Goal: Task Accomplishment & Management: Manage account settings

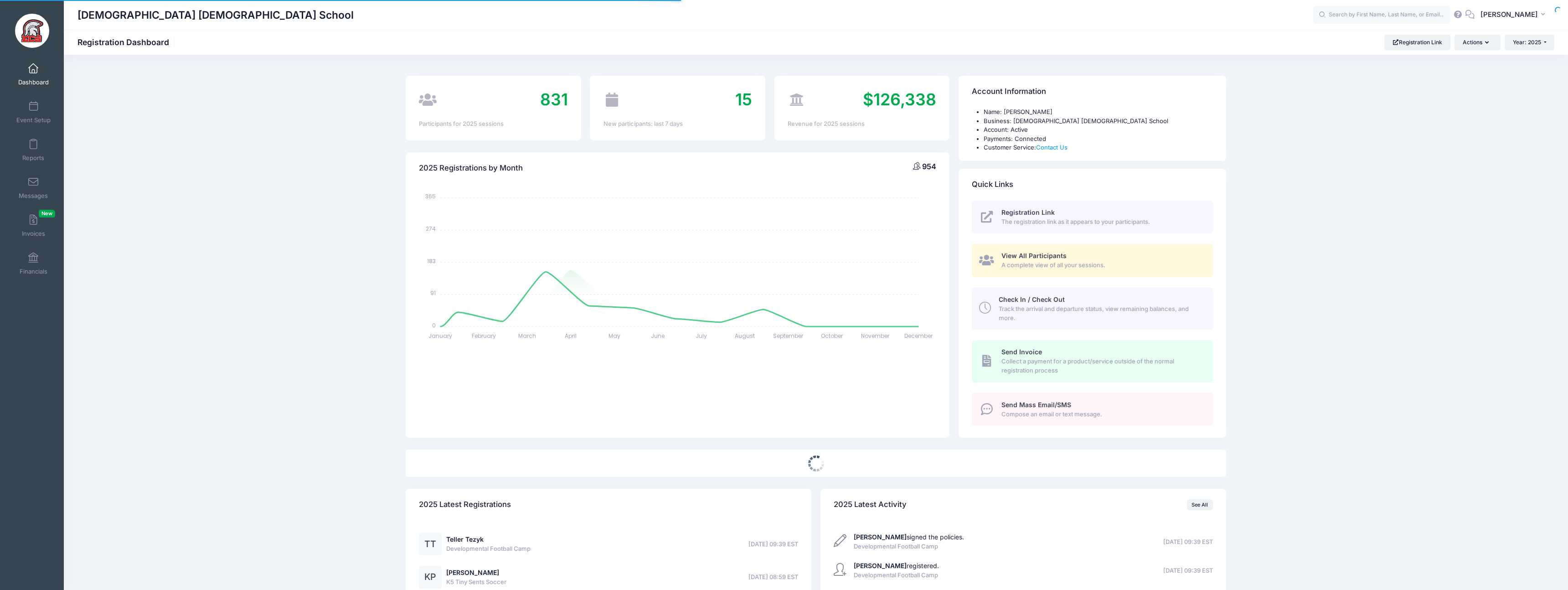
select select
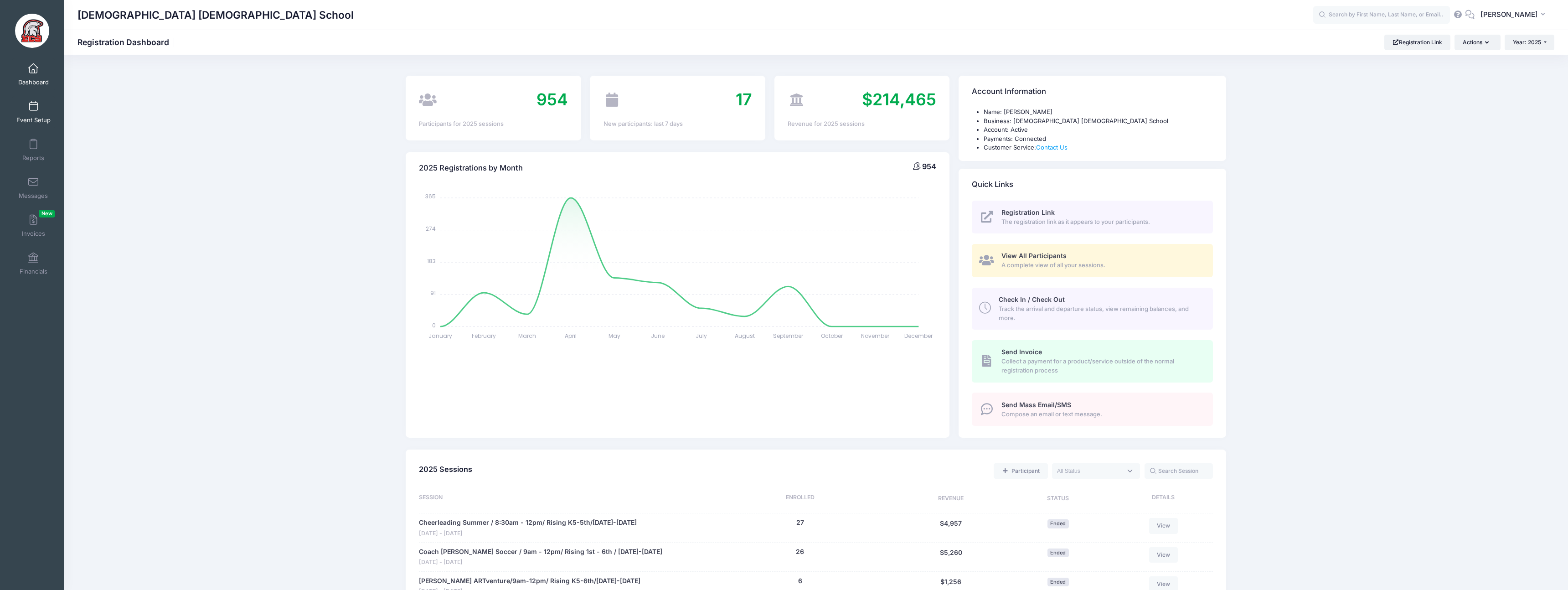
click at [39, 119] on span "Event Setup" at bounding box center [34, 120] width 34 height 8
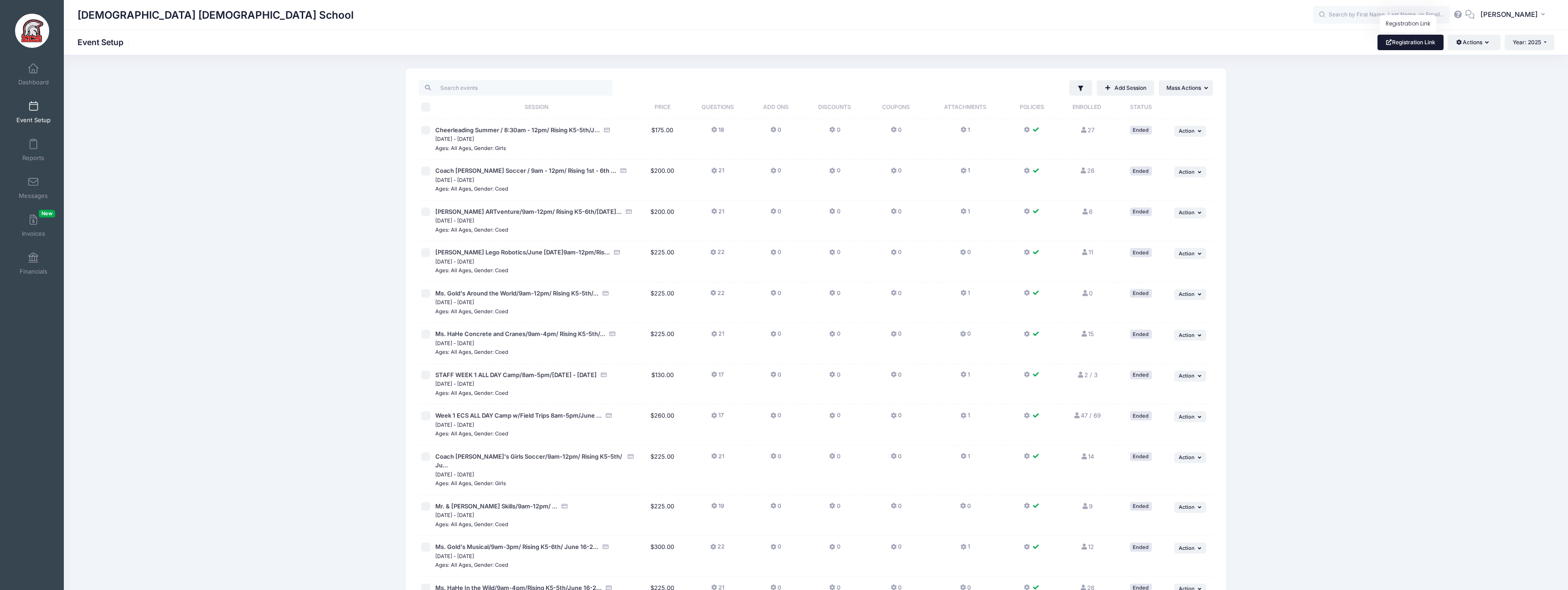
click at [1404, 45] on link "Registration Link" at bounding box center [1410, 42] width 66 height 16
click at [1457, 46] on button "Actions" at bounding box center [1473, 42] width 52 height 16
click at [1446, 83] on link "Customization Options" at bounding box center [1443, 82] width 105 height 17
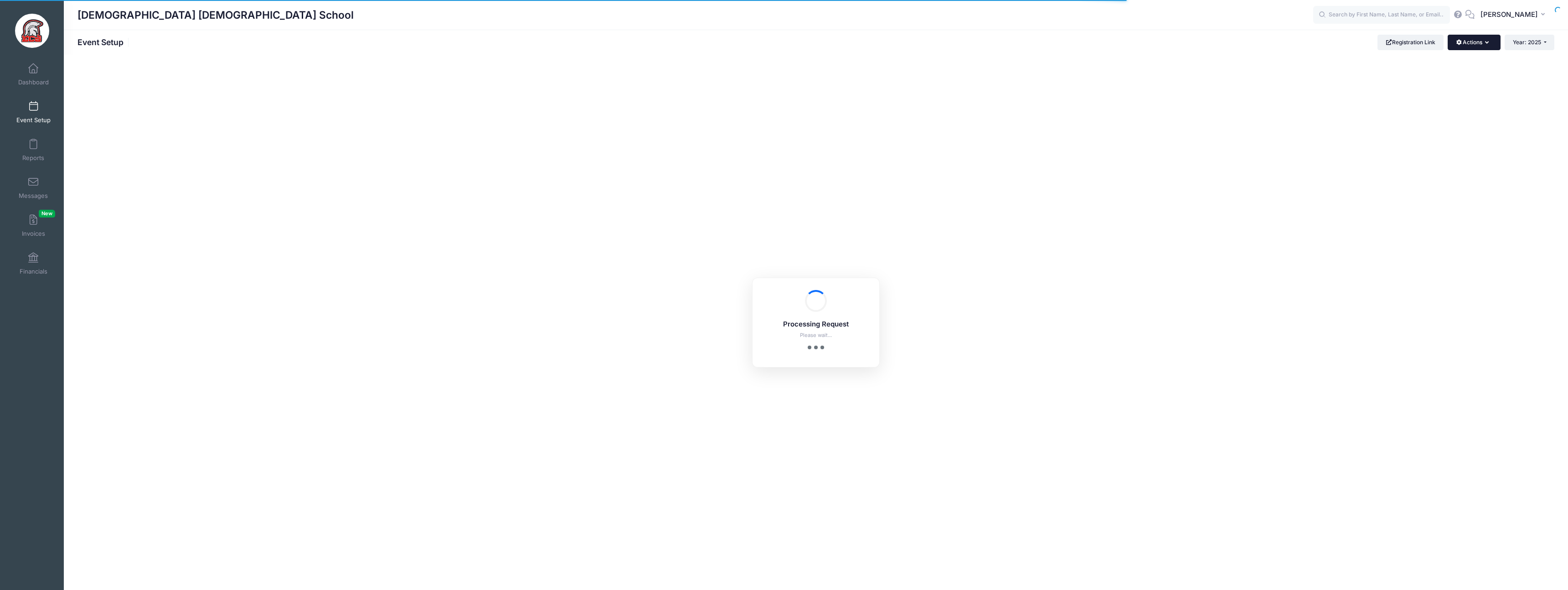
click at [1468, 49] on button "Actions" at bounding box center [1473, 42] width 52 height 16
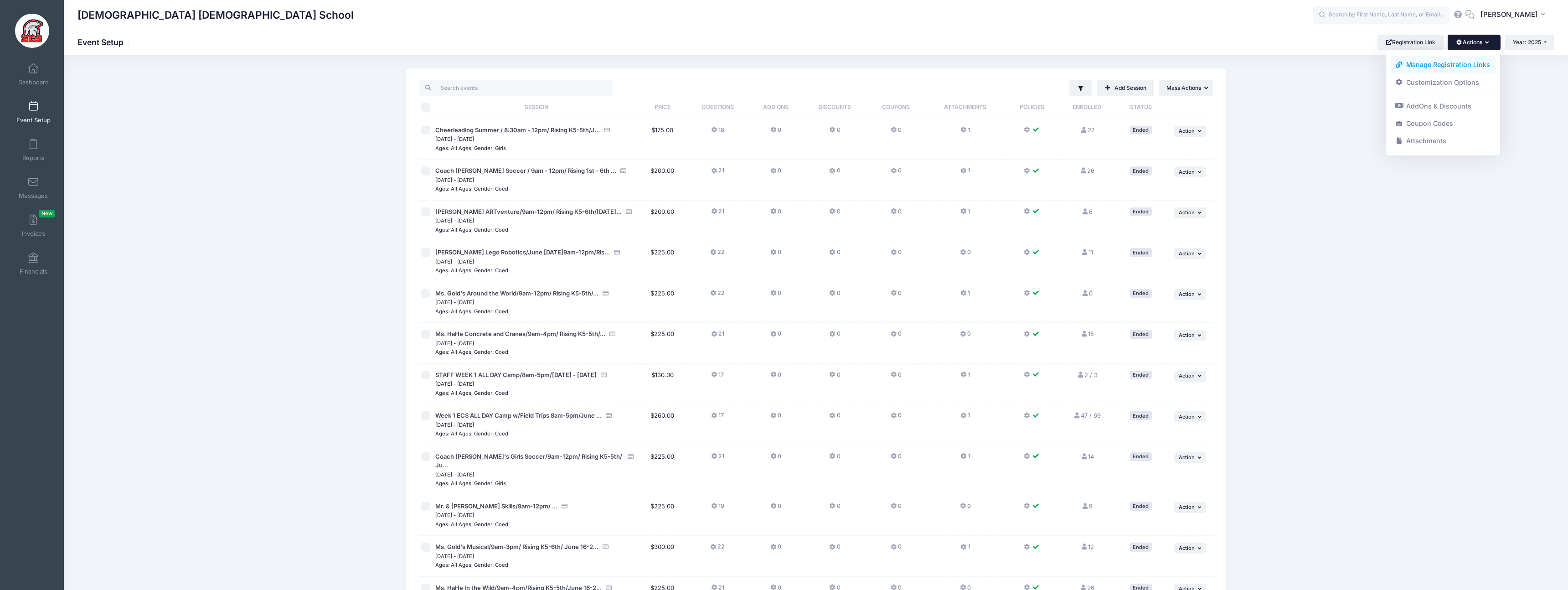
click at [1452, 66] on link "Manage Registration Links" at bounding box center [1443, 65] width 105 height 17
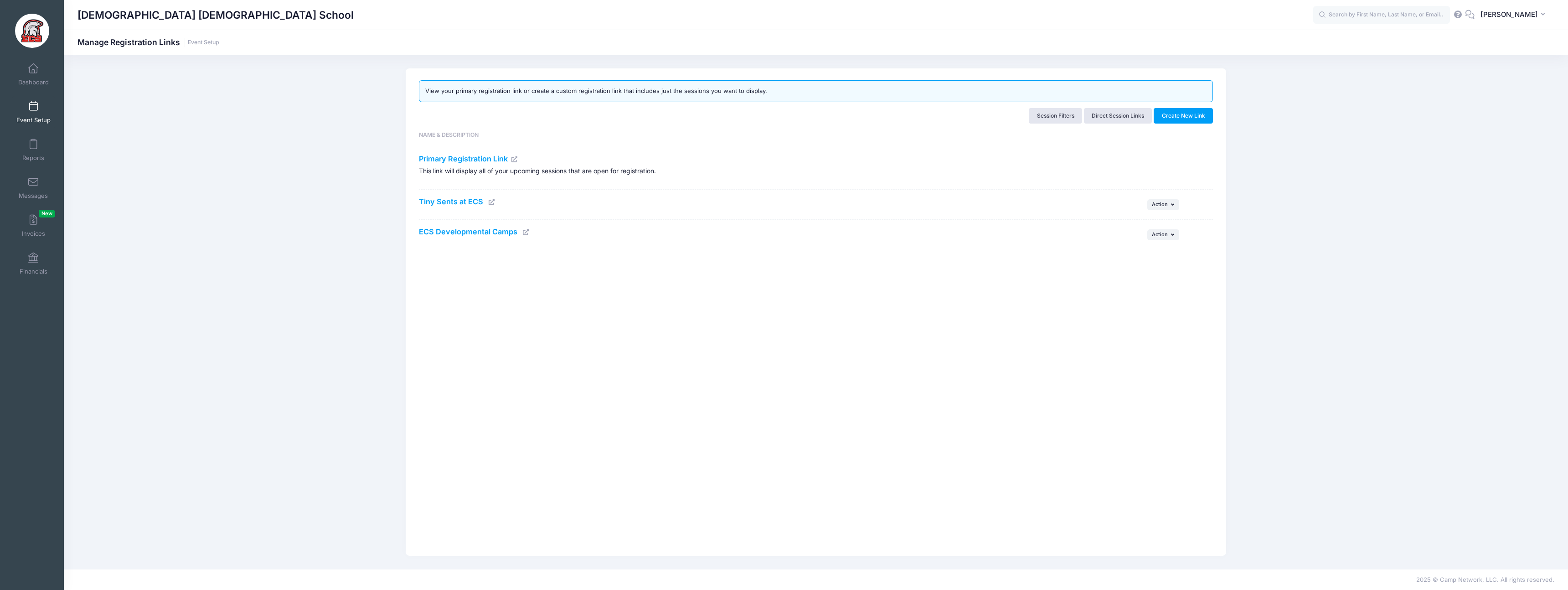
click at [489, 204] on icon at bounding box center [492, 202] width 7 height 6
click at [1158, 205] on span "Action" at bounding box center [1160, 204] width 16 height 6
click at [1150, 227] on link "Edit" at bounding box center [1150, 225] width 48 height 17
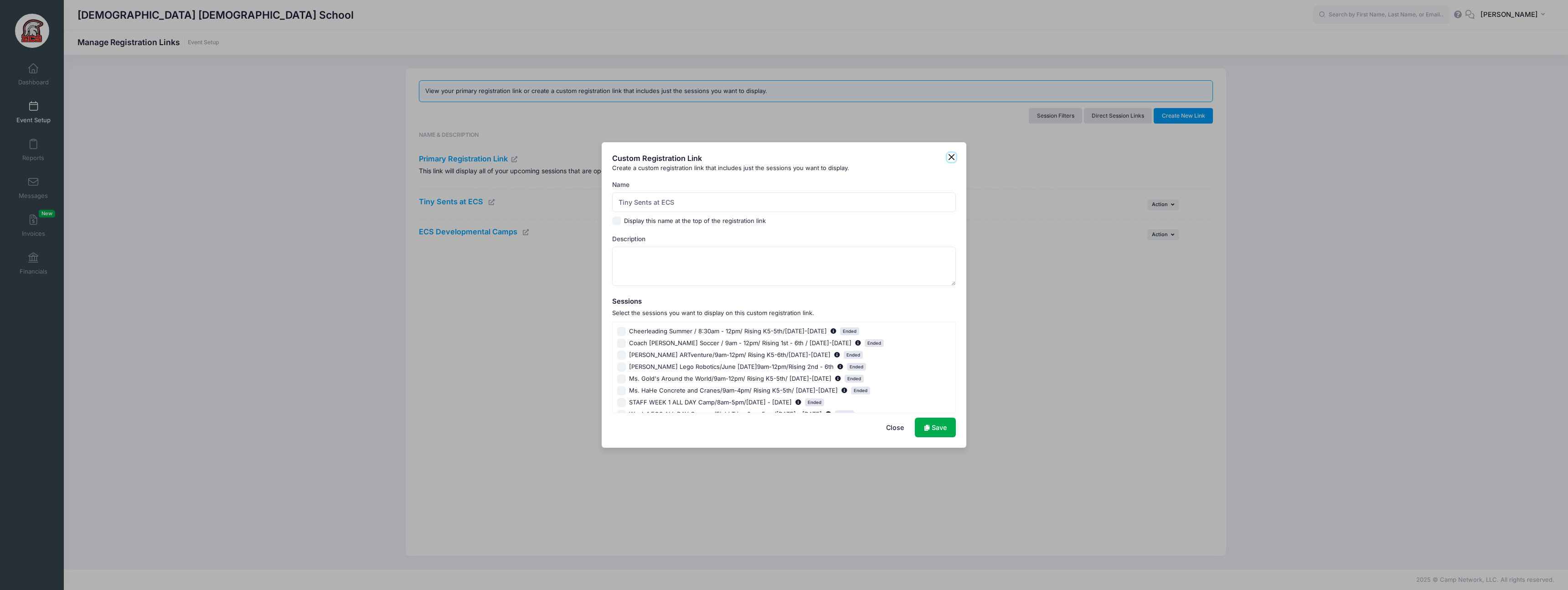
click at [952, 159] on button "Close" at bounding box center [952, 157] width 9 height 9
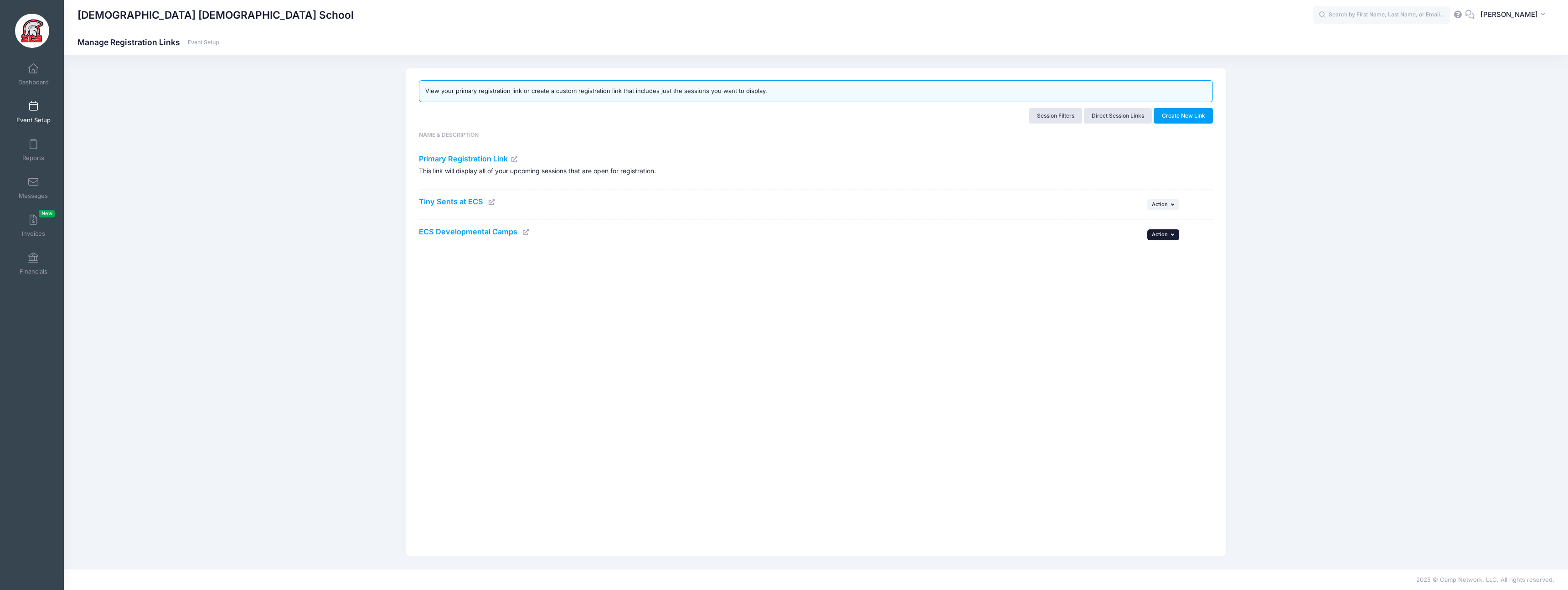
click at [1155, 238] on button "... Action" at bounding box center [1163, 234] width 32 height 11
click at [1143, 257] on link "Edit" at bounding box center [1150, 255] width 48 height 17
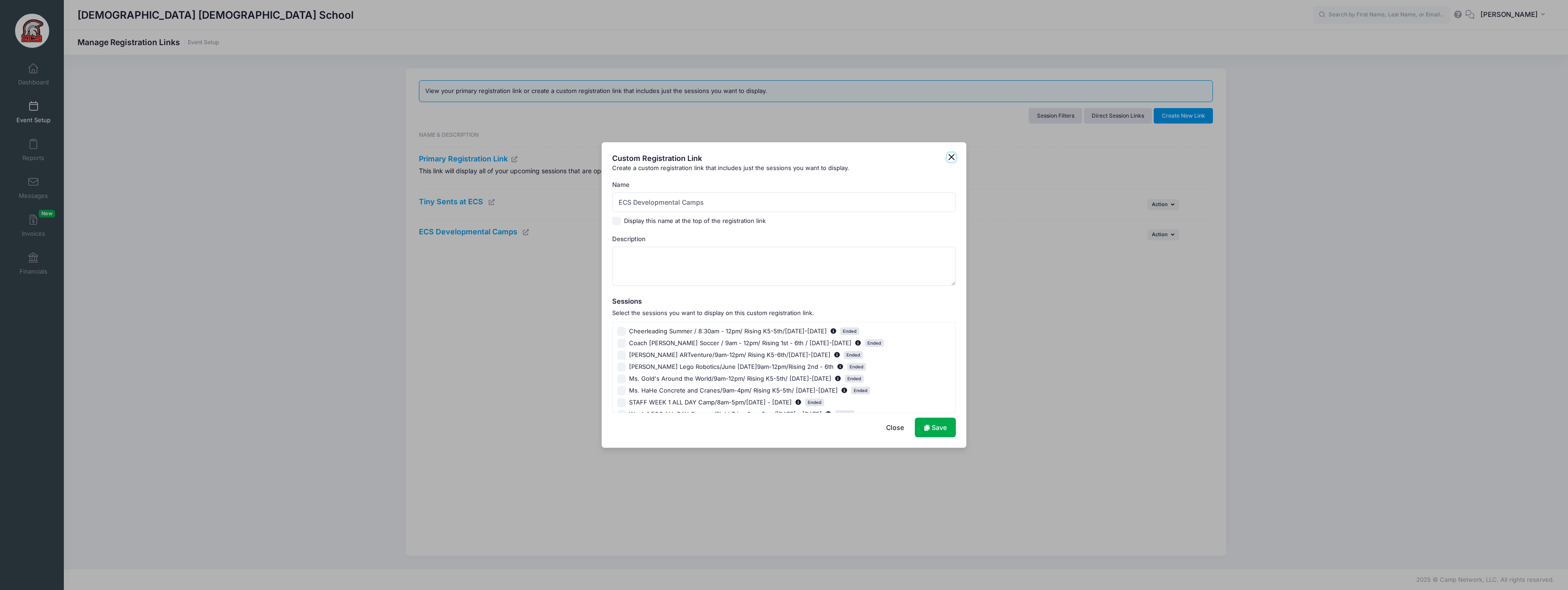
click at [949, 158] on button "Close" at bounding box center [952, 157] width 9 height 9
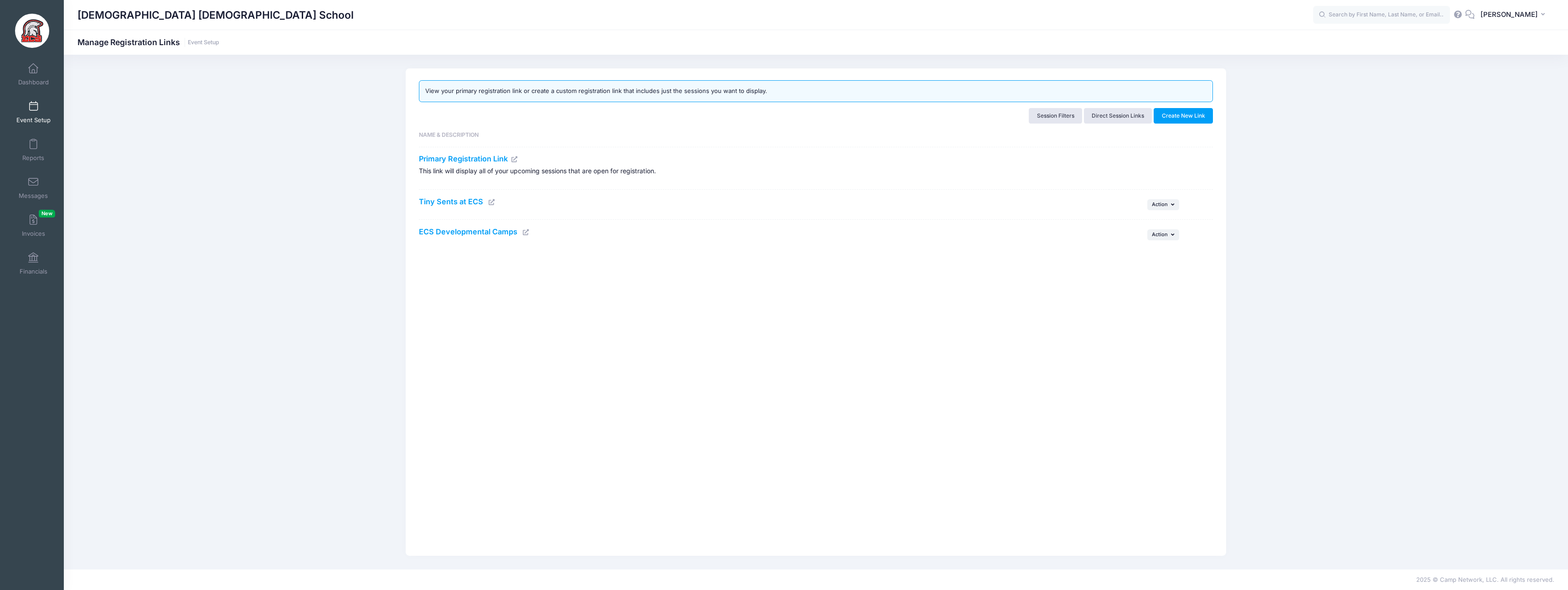
click at [491, 203] on icon at bounding box center [492, 202] width 7 height 6
click at [1150, 203] on button "... Action" at bounding box center [1163, 205] width 32 height 11
click at [1147, 221] on link "Edit" at bounding box center [1150, 225] width 48 height 17
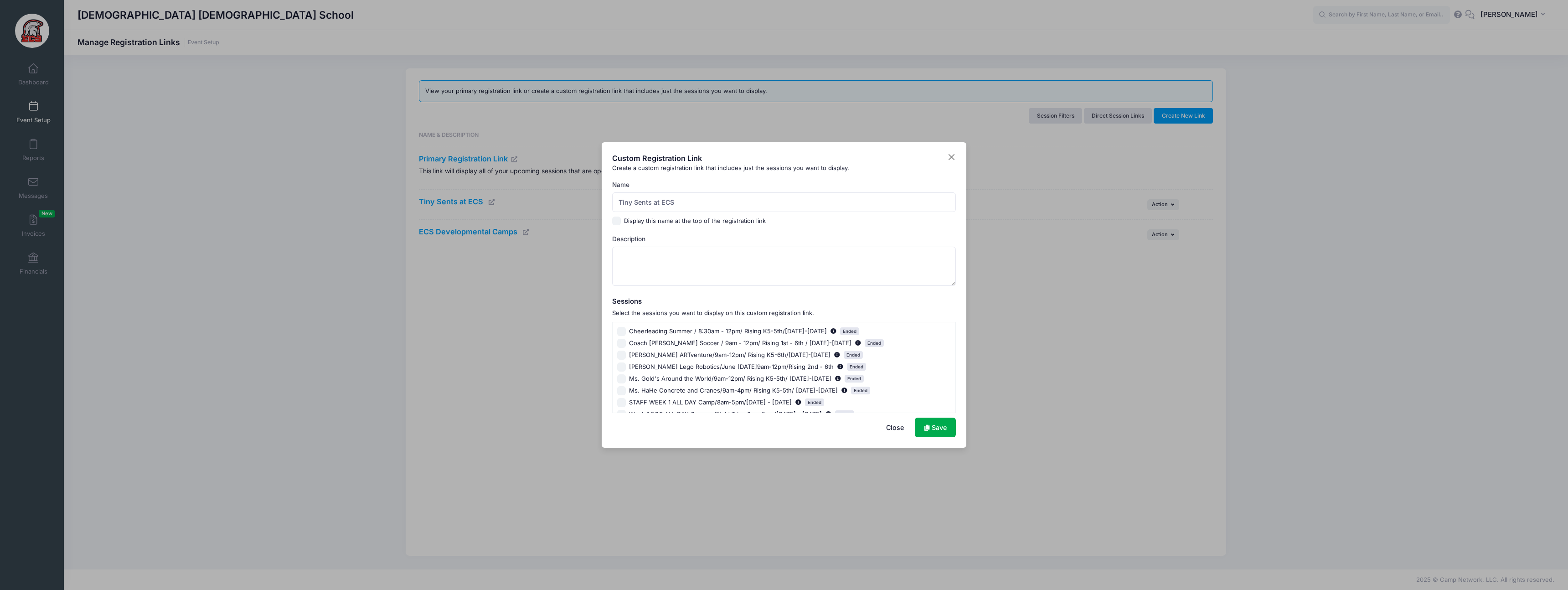
click at [617, 221] on input "Display this name at the top of the registration link" at bounding box center [616, 221] width 9 height 9
checkbox input "true"
click at [929, 423] on link "Save" at bounding box center [935, 427] width 41 height 19
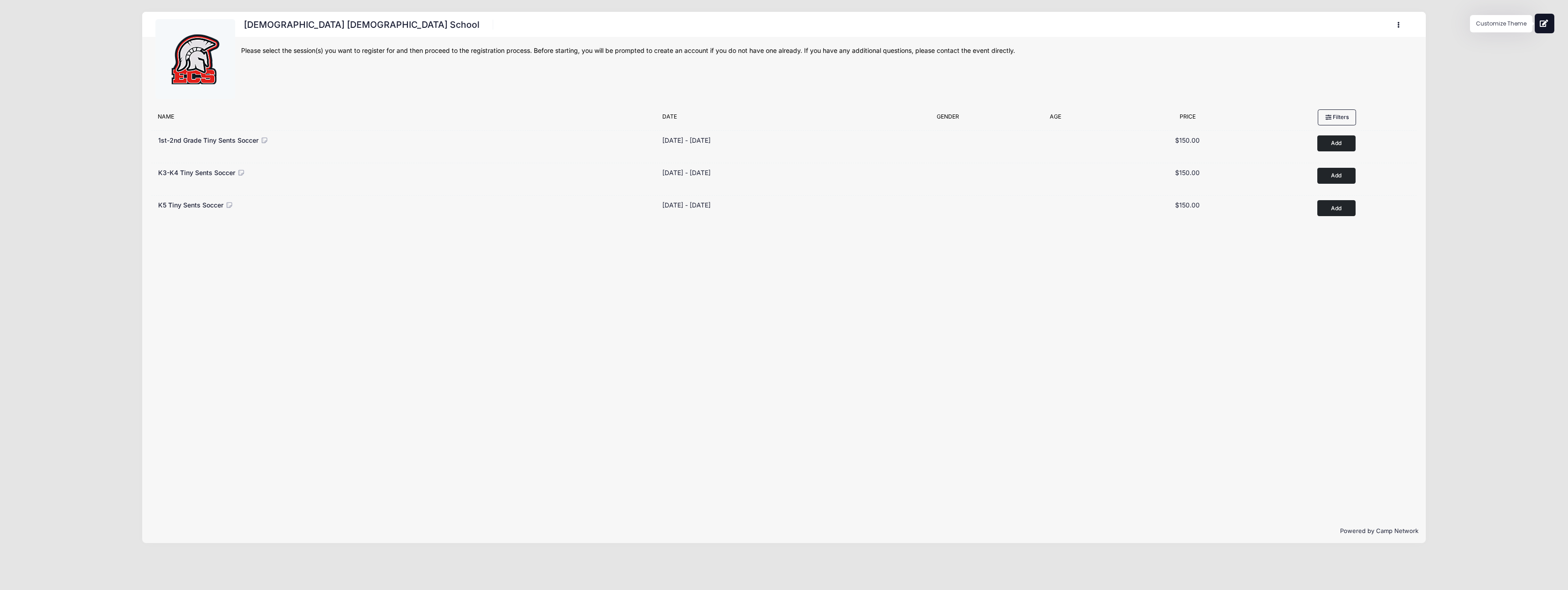
click at [1545, 26] on icon at bounding box center [1544, 23] width 9 height 7
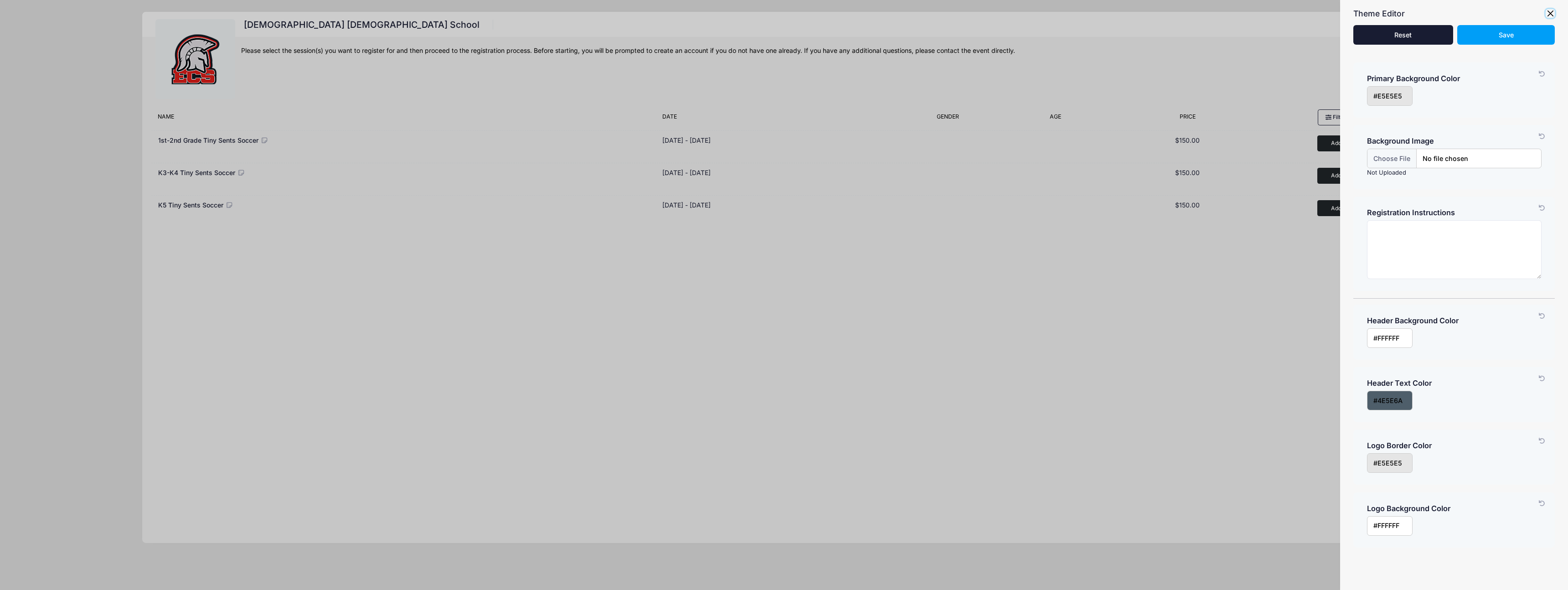
click at [1549, 14] on button "button" at bounding box center [1549, 14] width 9 height 9
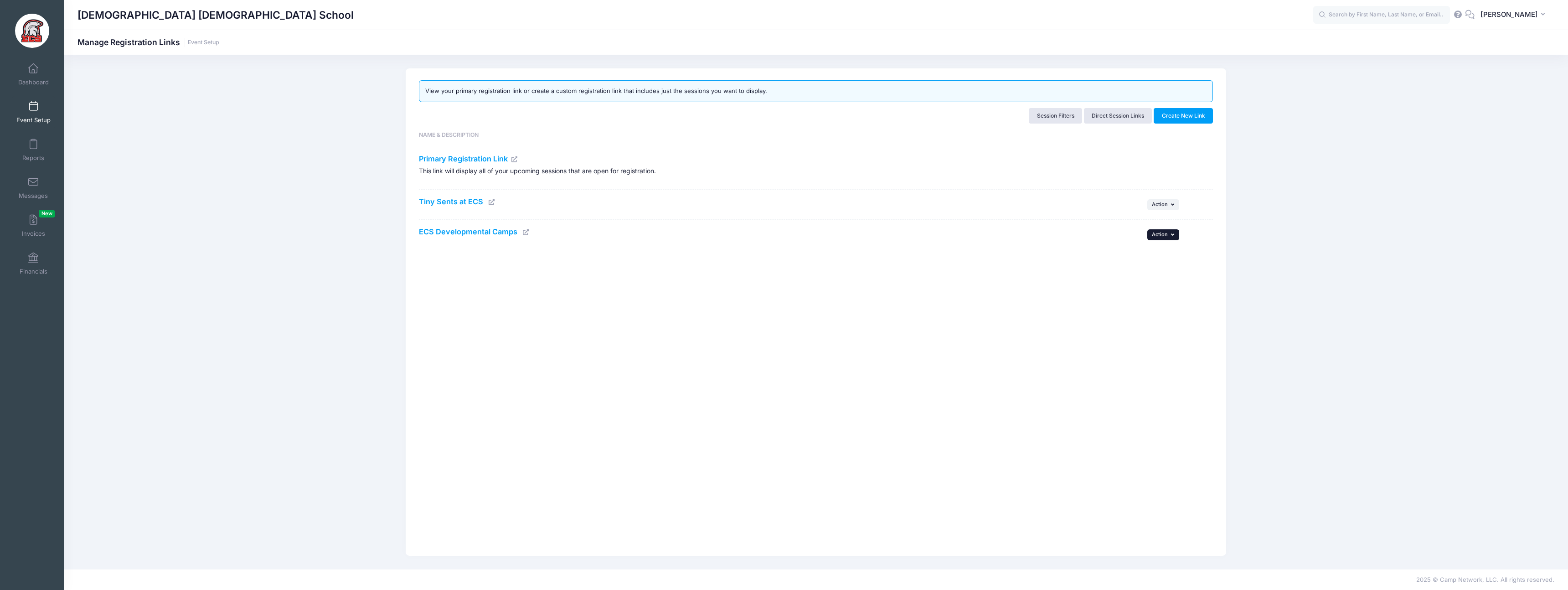
click at [1168, 236] on span "Action" at bounding box center [1160, 234] width 16 height 6
click at [1152, 255] on link "Edit" at bounding box center [1150, 255] width 48 height 17
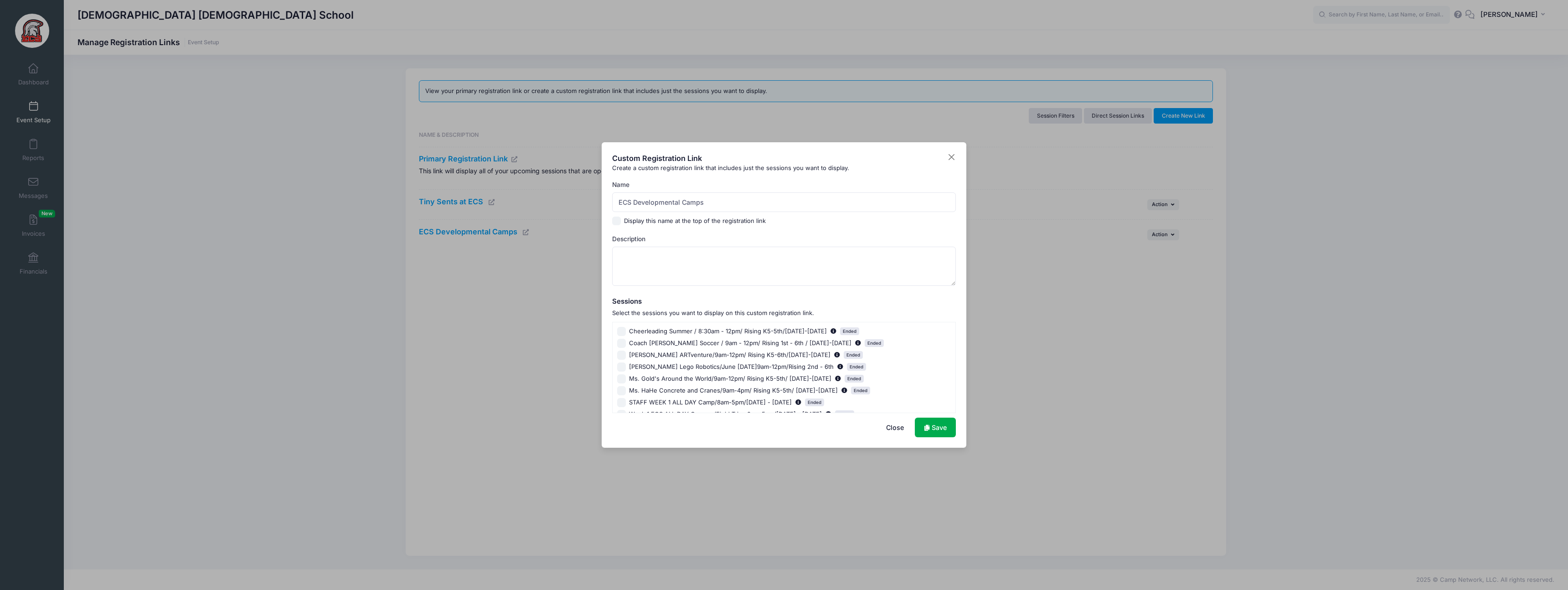
click at [616, 223] on input "Display this name at the top of the registration link" at bounding box center [616, 221] width 9 height 9
checkbox input "true"
click at [940, 424] on link "Save" at bounding box center [935, 427] width 41 height 19
